Goal: Find contact information: Find contact information

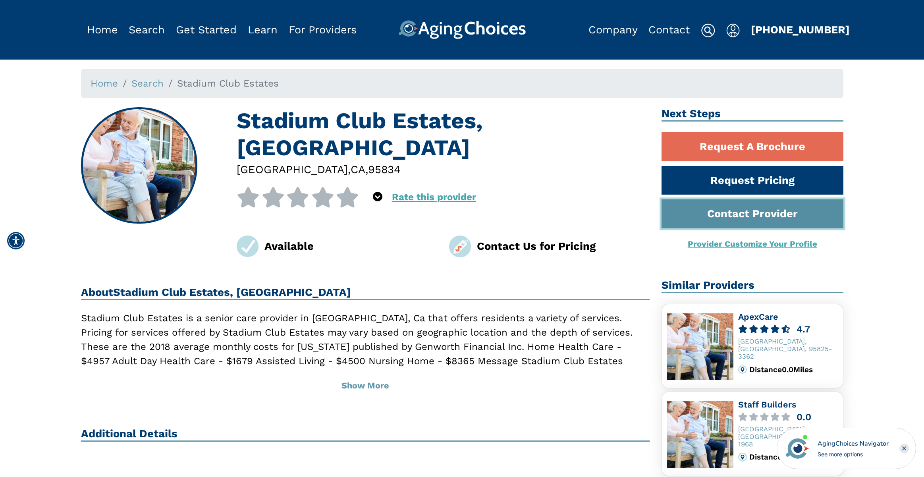
click at [753, 214] on link "Contact Provider" at bounding box center [753, 213] width 182 height 29
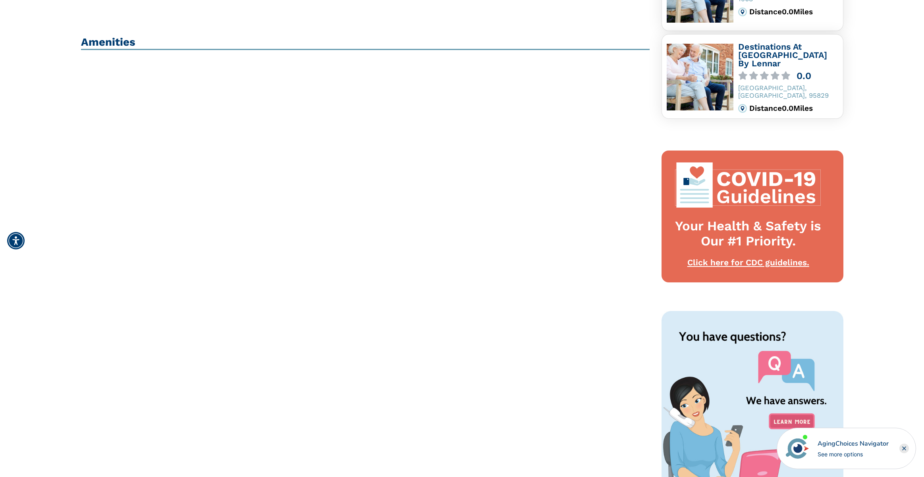
scroll to position [507, 0]
